Goal: Task Accomplishment & Management: Manage account settings

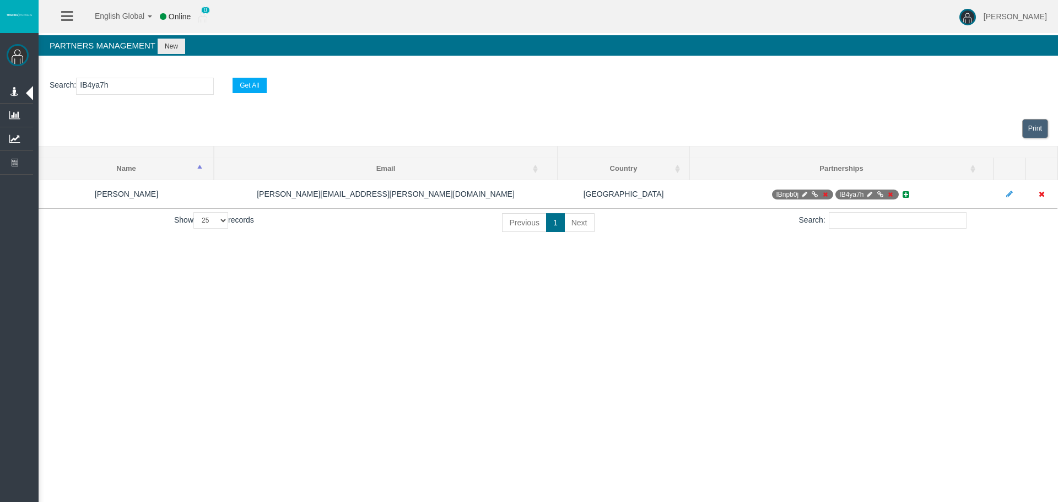
select select "25"
click at [0, 0] on span "Manage Clients" at bounding box center [0, 0] width 0 height 0
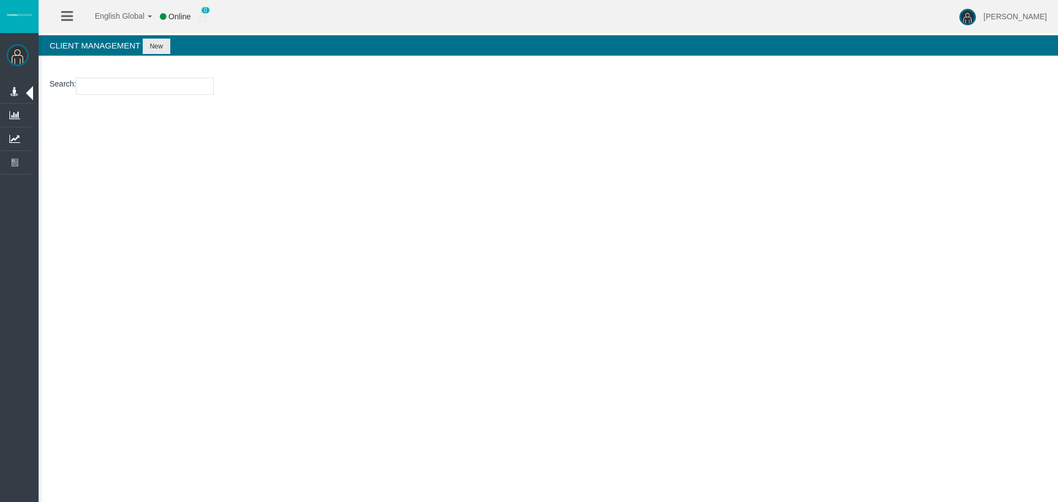
click at [101, 84] on input "number" at bounding box center [145, 86] width 138 height 17
paste input "15171463"
type input "15171463"
click at [163, 48] on button "New" at bounding box center [157, 46] width 28 height 15
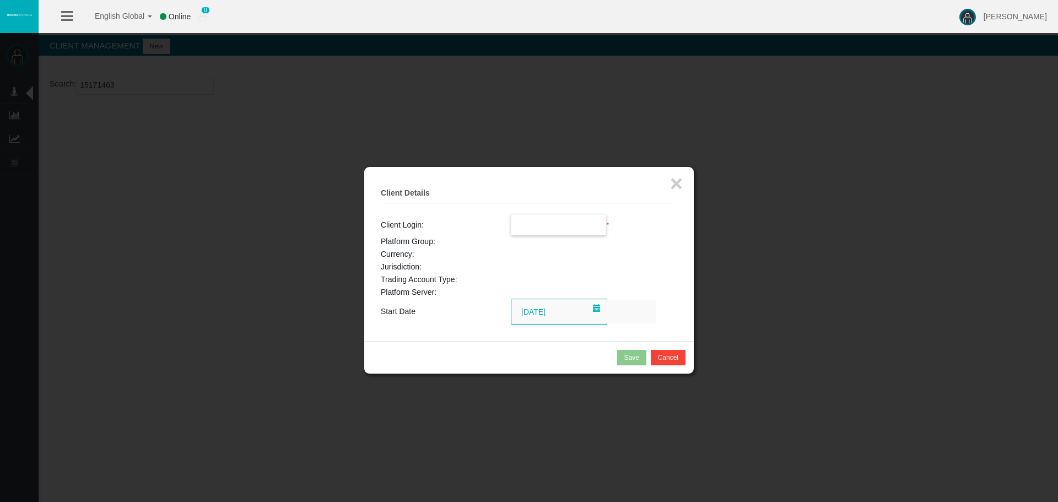
click at [545, 228] on input "text" at bounding box center [558, 225] width 95 height 20
paste input "15171463"
click at [555, 242] on li "15171463" at bounding box center [558, 245] width 95 height 18
type input "15171463"
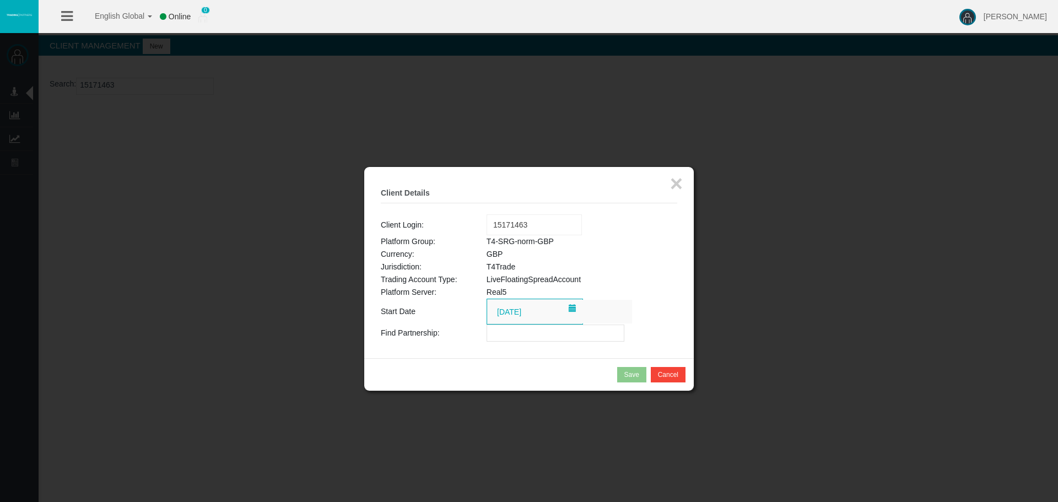
click at [530, 334] on input "text" at bounding box center [555, 332] width 138 height 17
paste input "IBmx8cv"
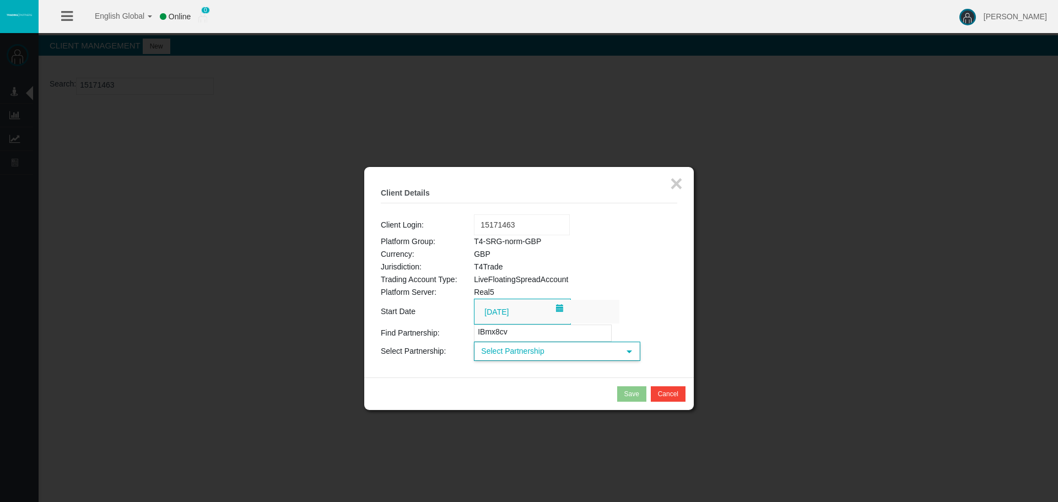
type input "IBmx8cv"
click at [536, 356] on span "Select Partnership" at bounding box center [547, 351] width 144 height 17
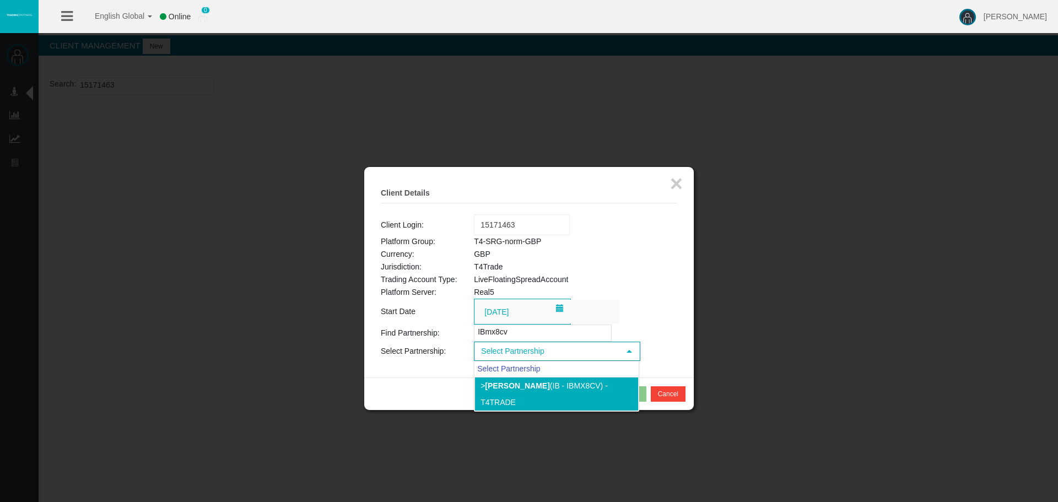
click at [549, 389] on li "> [PERSON_NAME] (IB - IBmx8cv) - T4Trade" at bounding box center [556, 394] width 164 height 34
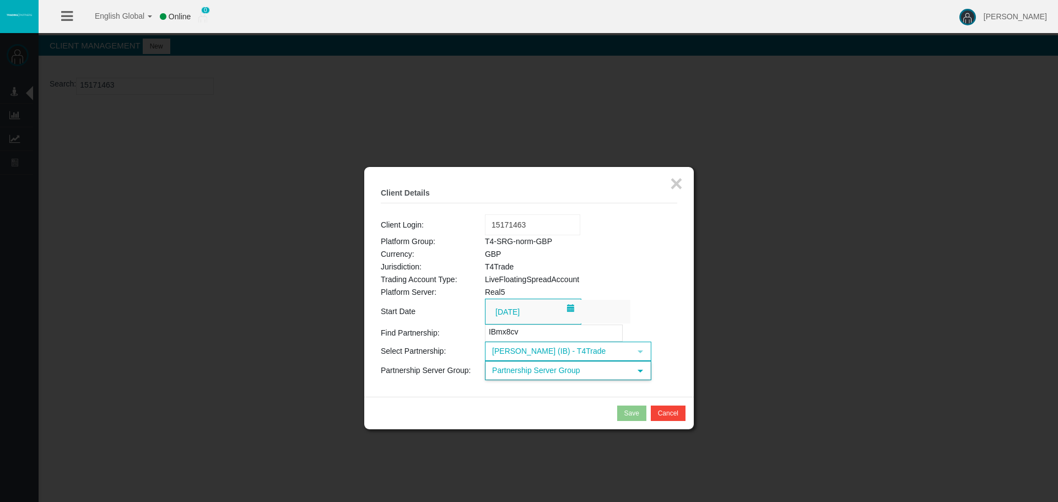
click at [571, 371] on span "Partnership Server Group" at bounding box center [558, 370] width 144 height 17
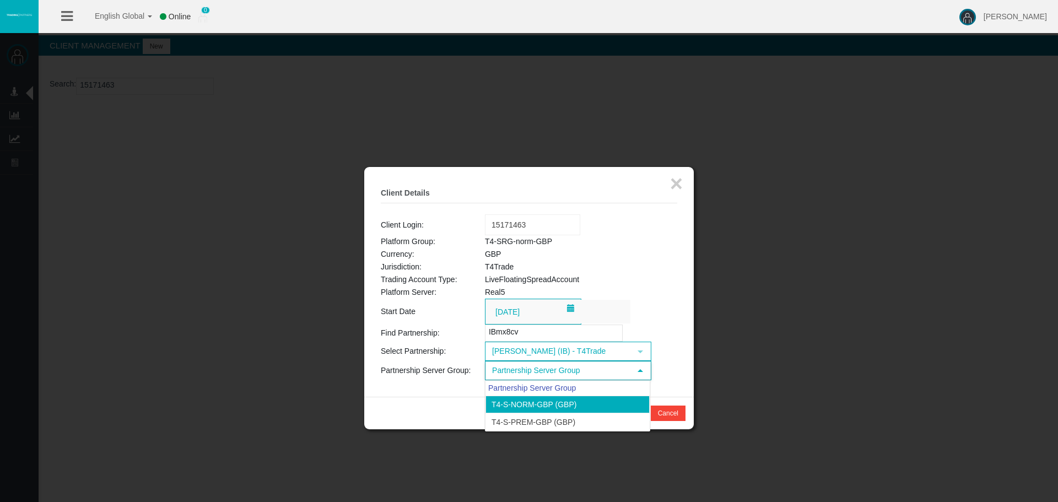
click at [568, 398] on li "T4-S-norm-GBP (GBP)" at bounding box center [567, 405] width 164 height 18
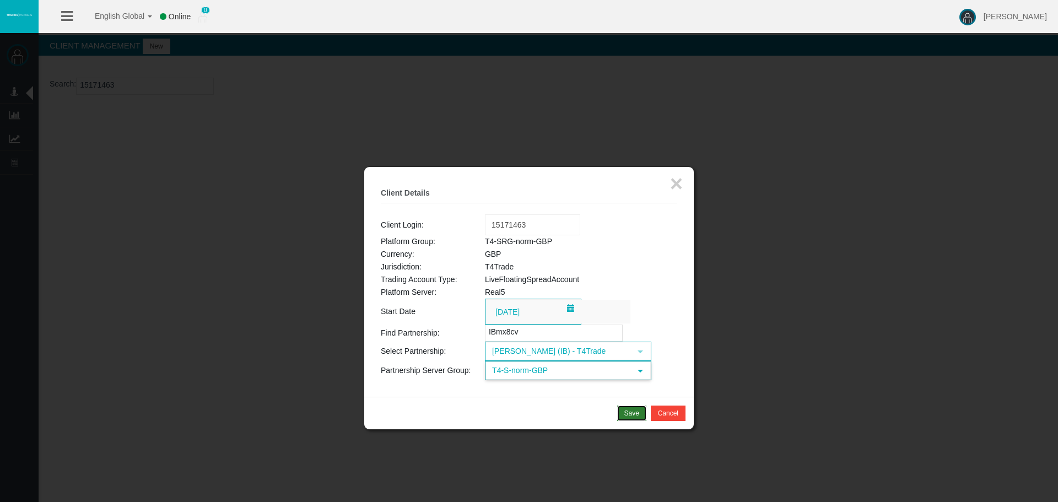
click at [636, 412] on div "Save" at bounding box center [631, 413] width 15 height 10
